Goal: Task Accomplishment & Management: Manage account settings

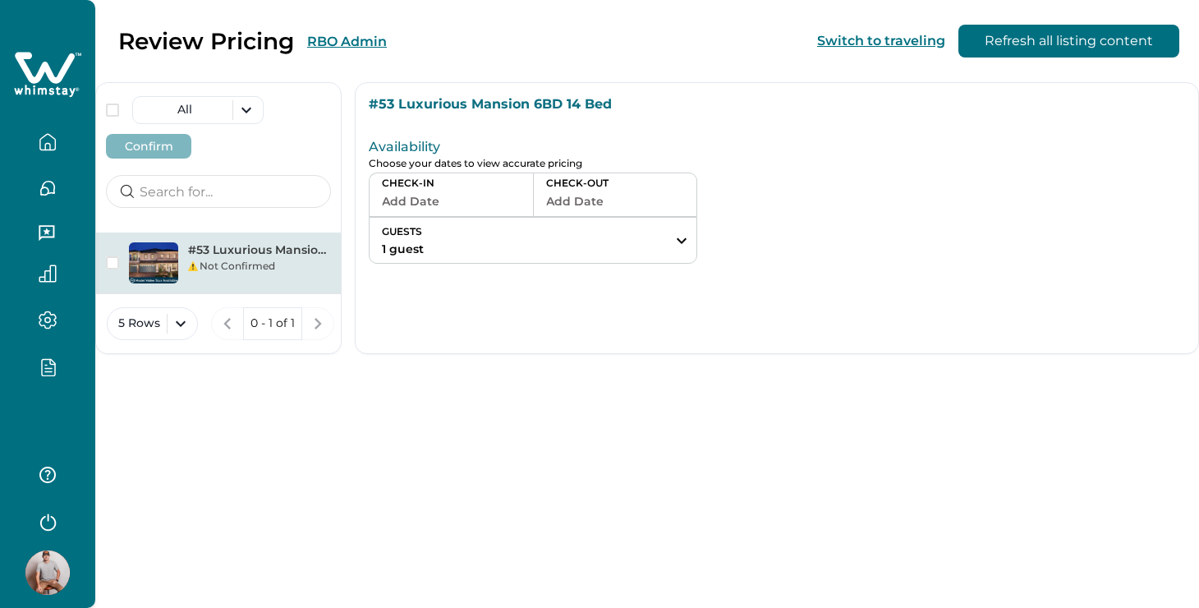
click at [199, 392] on div "#53 Luxurious Mansion 6BD 14 Bed Not Confirmed" at bounding box center [218, 367] width 245 height 270
click at [41, 150] on icon "button" at bounding box center [48, 142] width 18 height 18
click at [290, 425] on div "#53 Luxurious Mansion 6BD 14 Bed Not Confirmed" at bounding box center [218, 367] width 245 height 270
click at [54, 131] on button "button" at bounding box center [47, 142] width 69 height 33
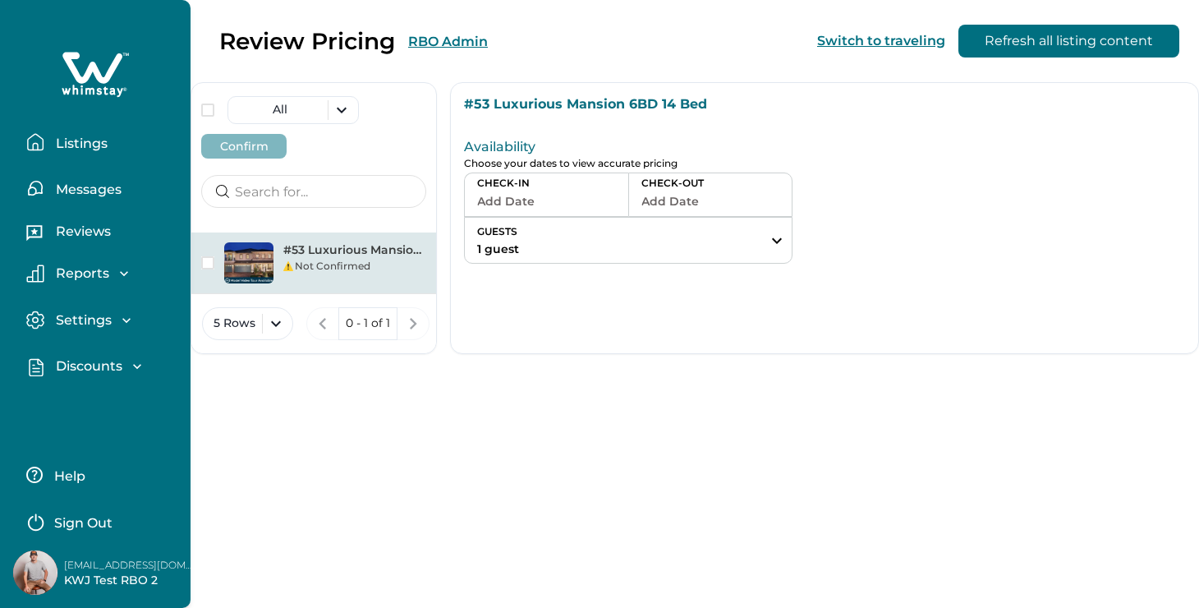
click at [54, 131] on button "Listings" at bounding box center [101, 142] width 151 height 33
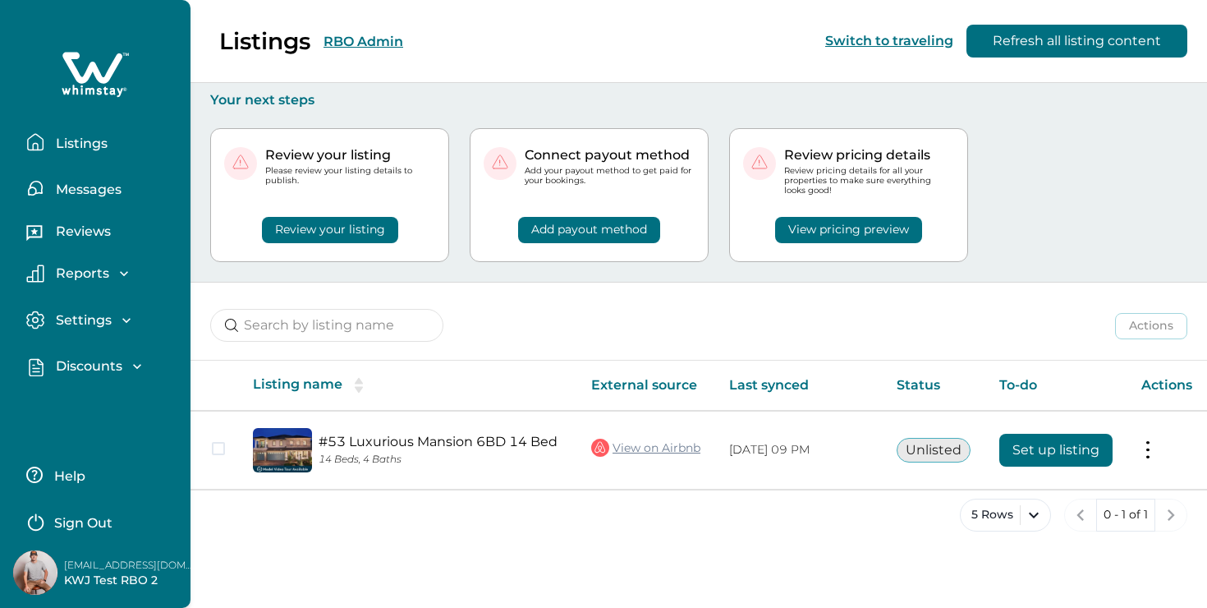
click at [344, 550] on div "5 Rows 0 - 1 of 1" at bounding box center [698, 527] width 1017 height 59
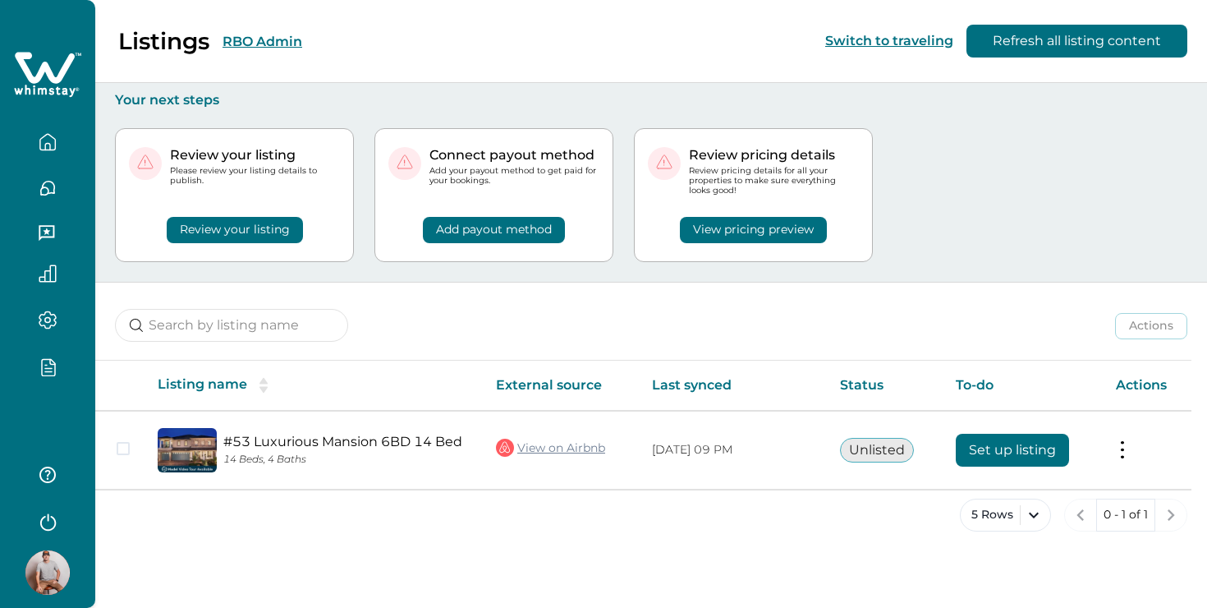
click at [967, 281] on div "Your next steps Review your listing Please review your listing details to publi…" at bounding box center [651, 182] width 1112 height 200
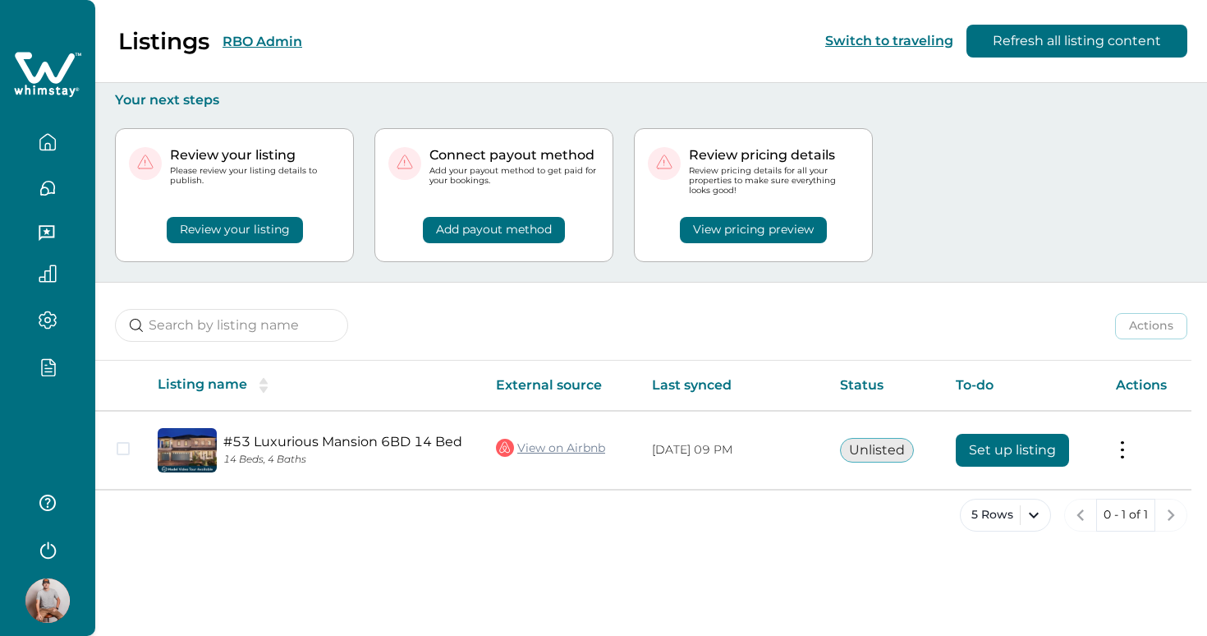
click at [273, 228] on button "Review your listing" at bounding box center [235, 230] width 136 height 26
click at [516, 228] on button "Add payout method" at bounding box center [494, 230] width 142 height 26
click at [259, 236] on button "Review your listing" at bounding box center [235, 230] width 136 height 26
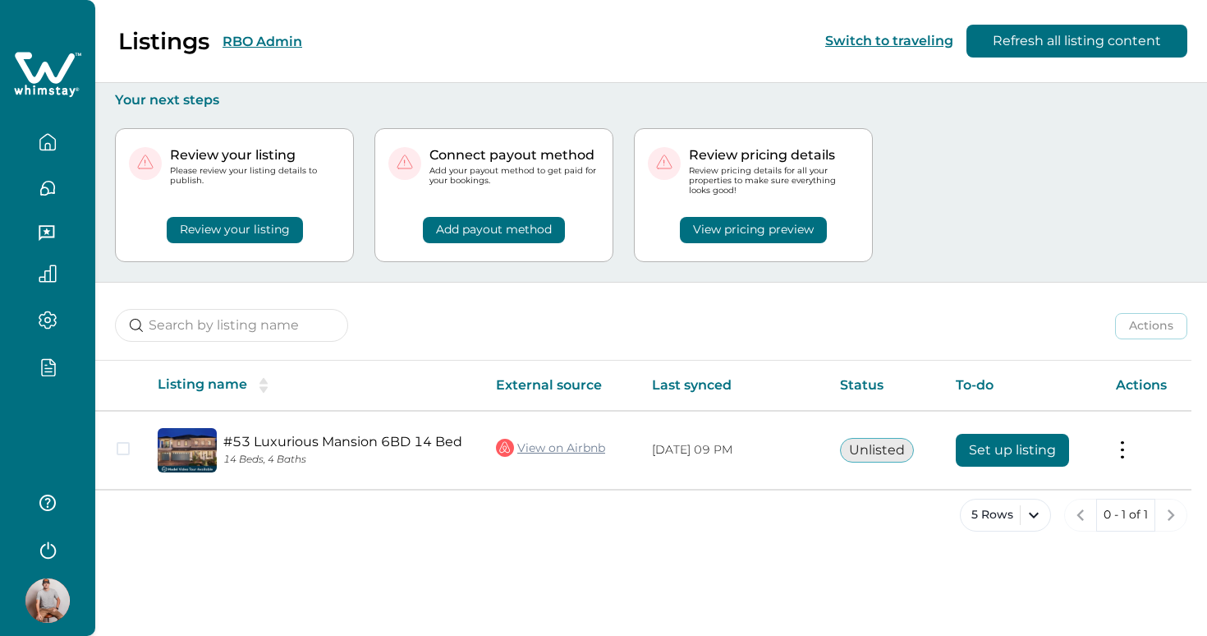
click at [793, 235] on button "View pricing preview" at bounding box center [753, 230] width 147 height 26
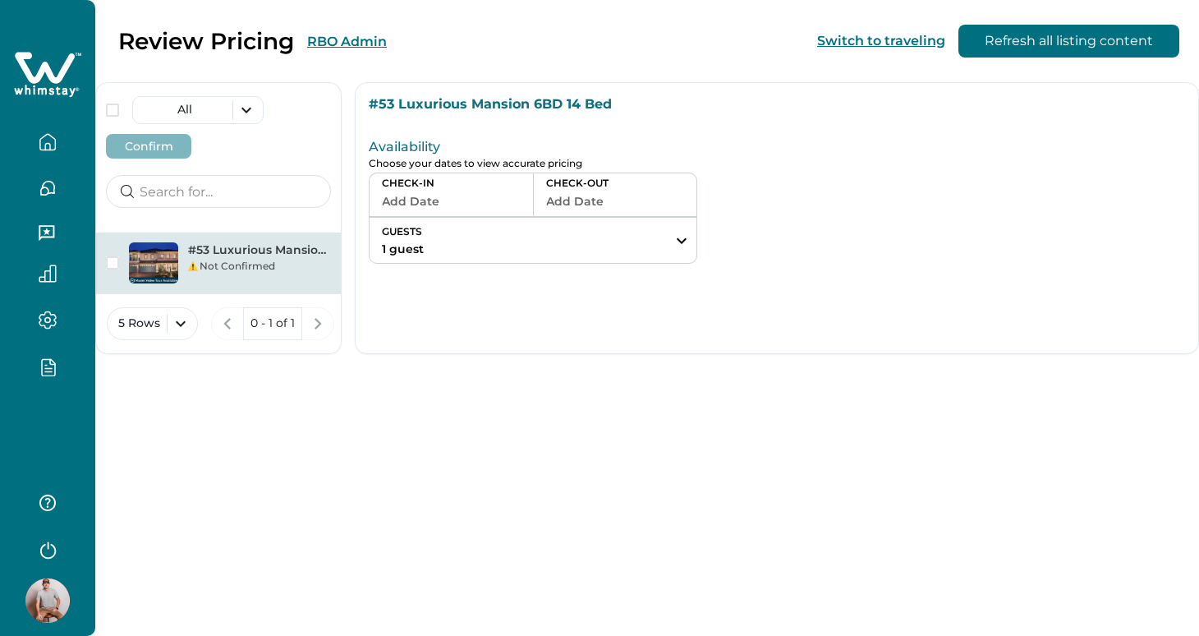
click at [665, 436] on div "Review Pricing RBO Admin Switch to traveling Refresh all listing content All Co…" at bounding box center [647, 318] width 1104 height 636
click at [498, 504] on div "Review Pricing RBO Admin Switch to traveling Refresh all listing content All Co…" at bounding box center [647, 318] width 1104 height 636
click at [247, 269] on div "Not Confirmed" at bounding box center [259, 266] width 143 height 15
click at [391, 200] on button "Add Date" at bounding box center [451, 201] width 139 height 23
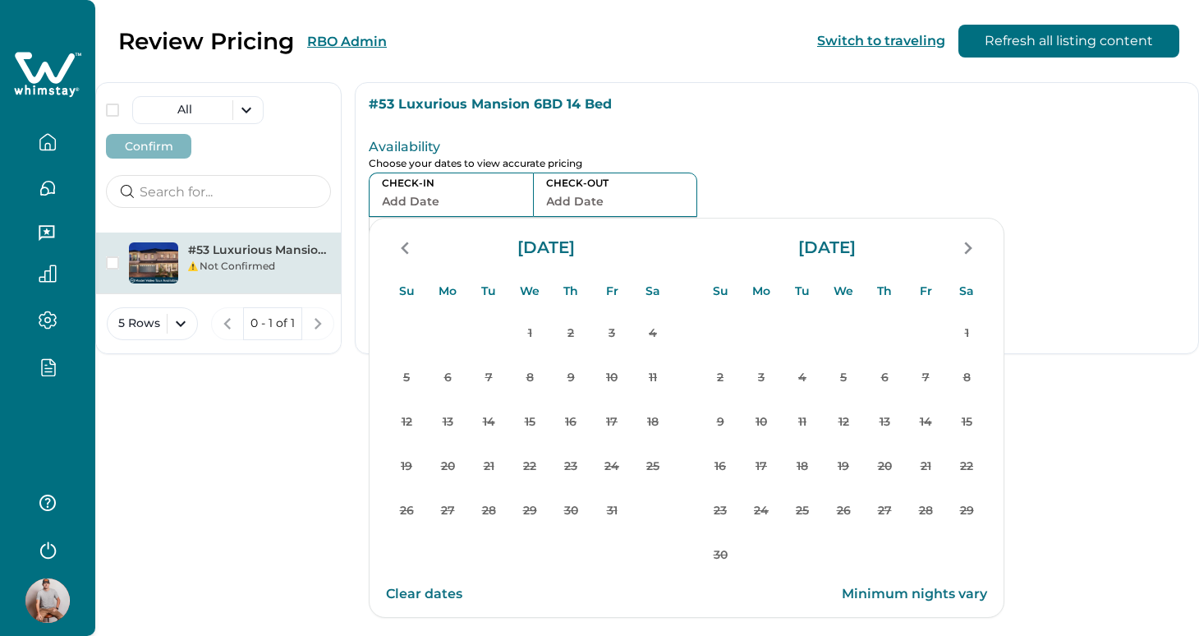
click at [1153, 321] on div "#53 Luxurious Mansion 6BD 14 Bed Availability Choose your dates to view accurat…" at bounding box center [777, 218] width 844 height 272
